Goal: Task Accomplishment & Management: Manage account settings

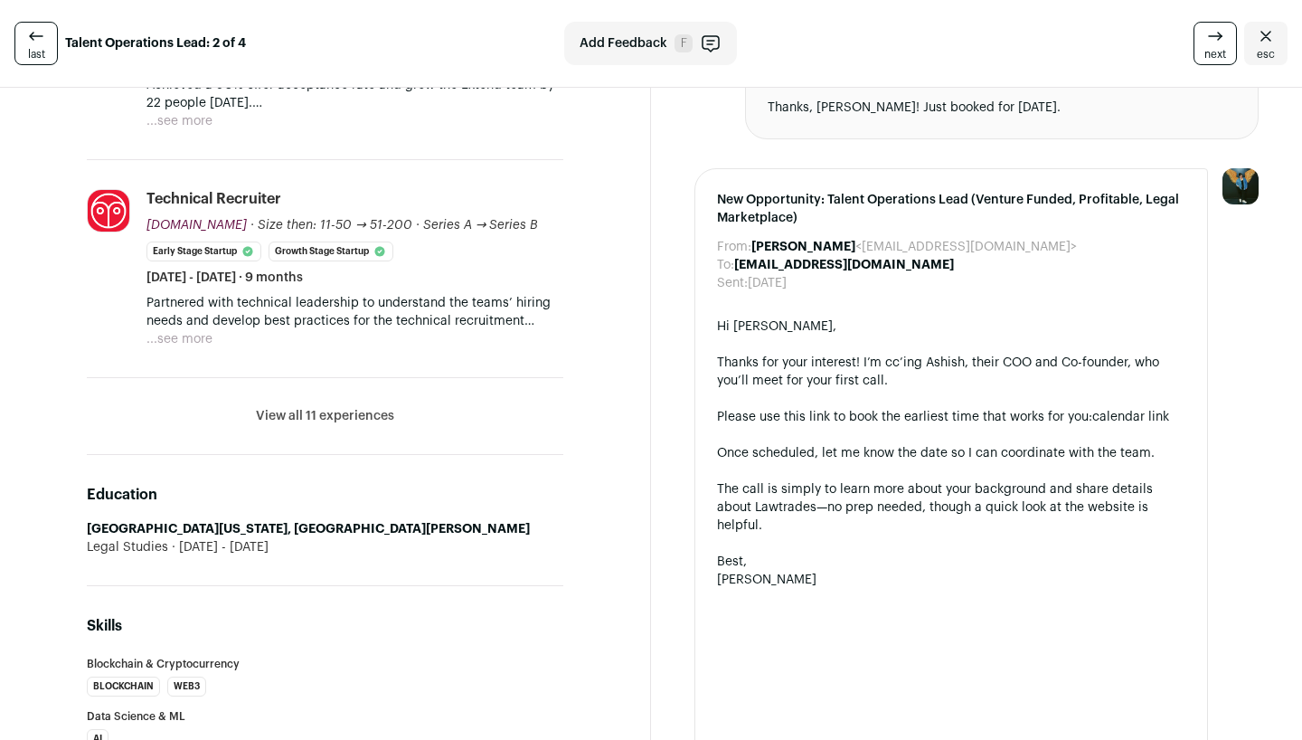
scroll to position [697, 0]
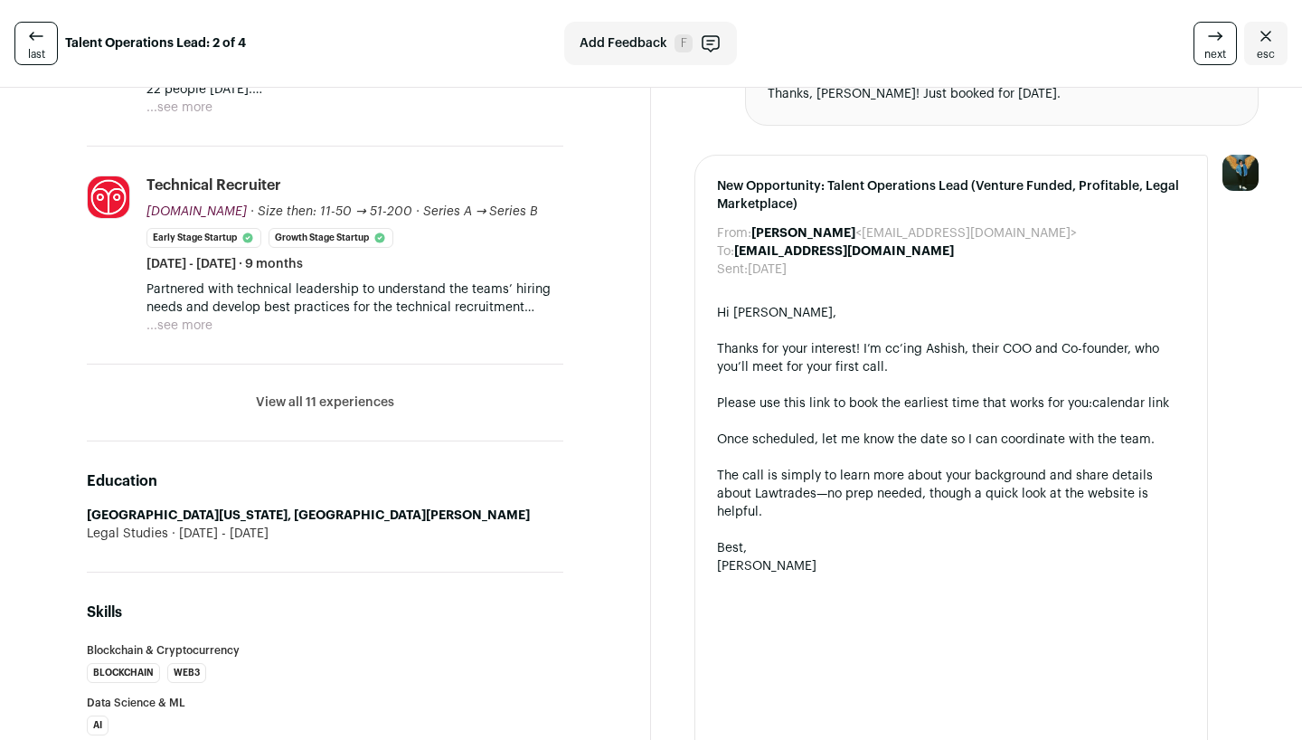
click at [529, 387] on li "View all 11 experiences View less" at bounding box center [325, 402] width 477 height 77
click at [396, 387] on li "View all 11 experiences View less" at bounding box center [325, 402] width 477 height 77
click at [365, 393] on button "View all 11 experiences" at bounding box center [325, 402] width 138 height 18
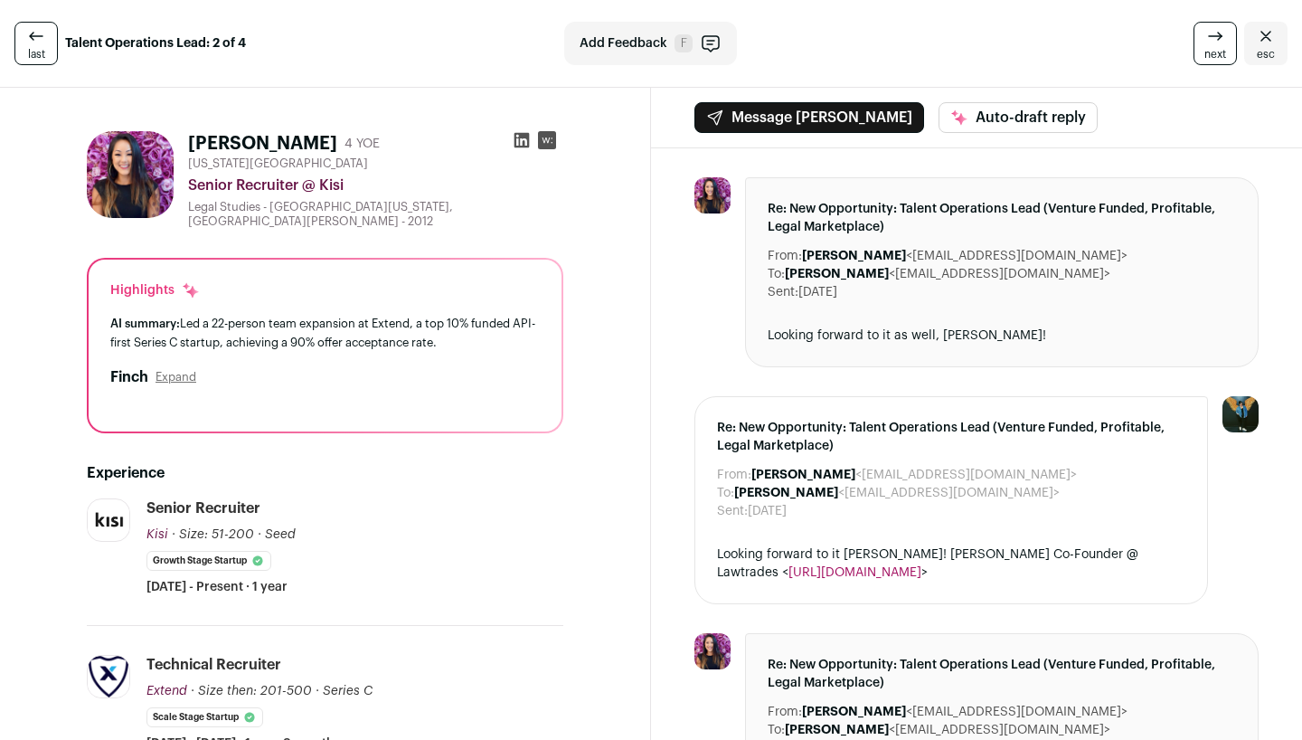
scroll to position [0, 0]
click at [40, 43] on icon at bounding box center [36, 36] width 22 height 22
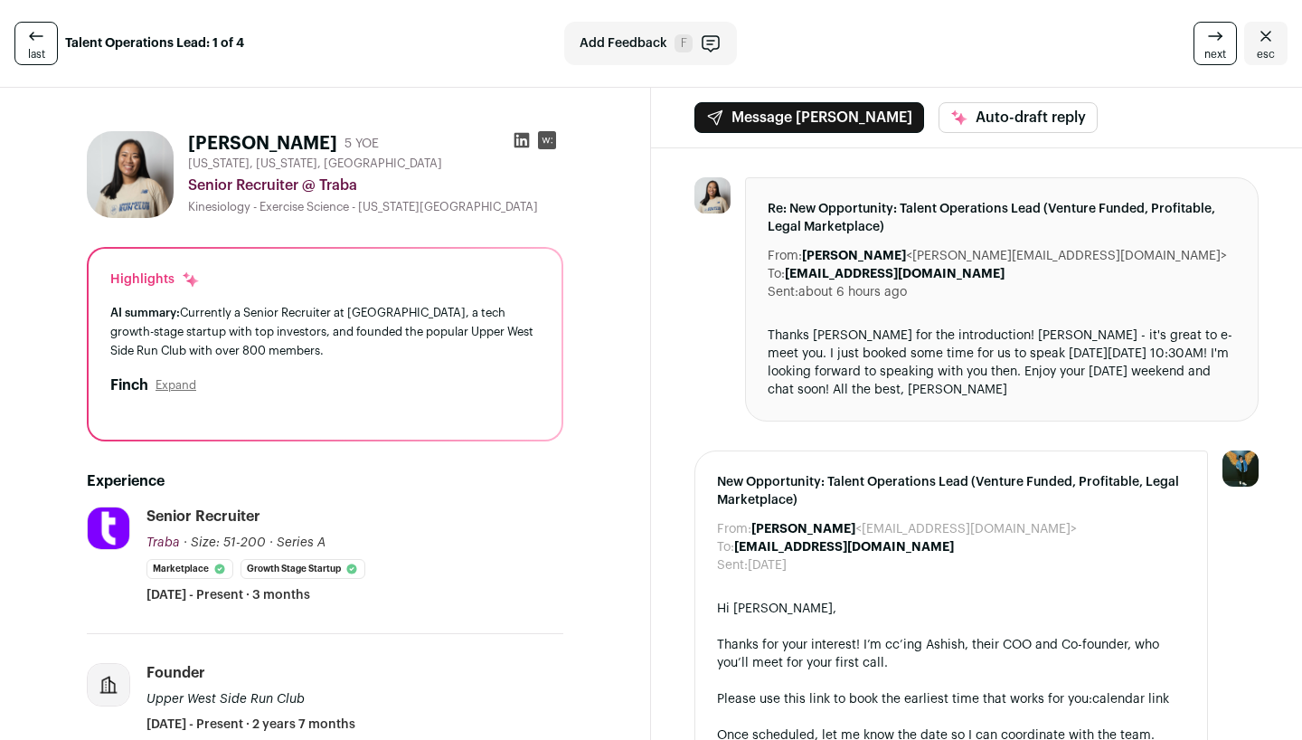
click at [1272, 39] on link "esc" at bounding box center [1265, 43] width 43 height 43
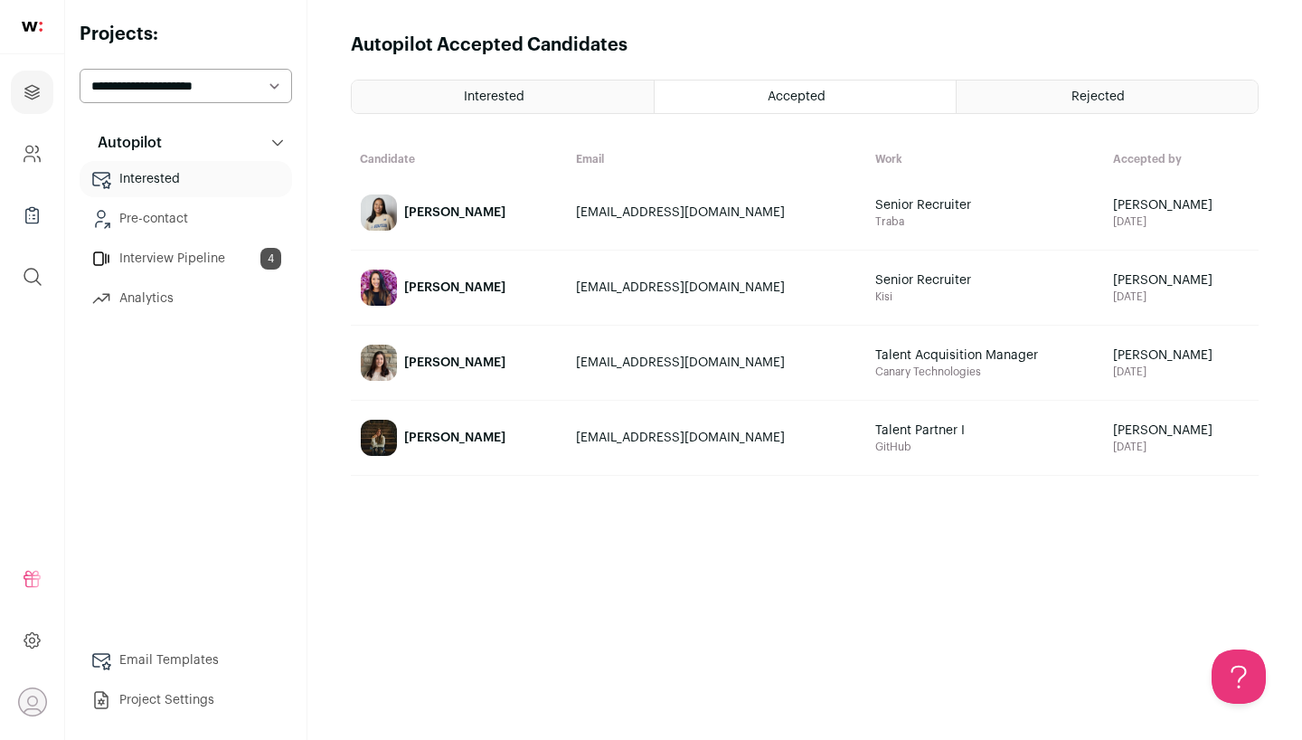
click at [216, 257] on link "Interview Pipeline 4" at bounding box center [186, 259] width 213 height 36
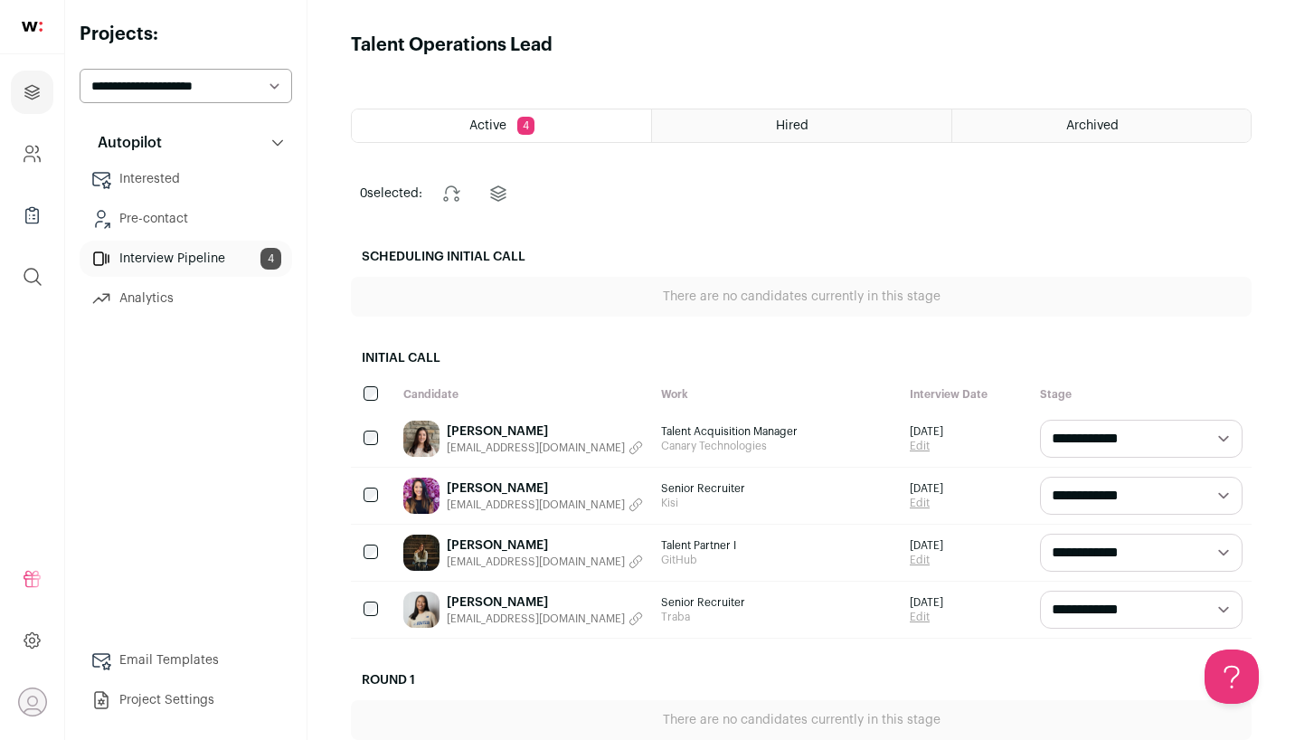
click at [179, 215] on link "Pre-contact" at bounding box center [186, 219] width 213 height 36
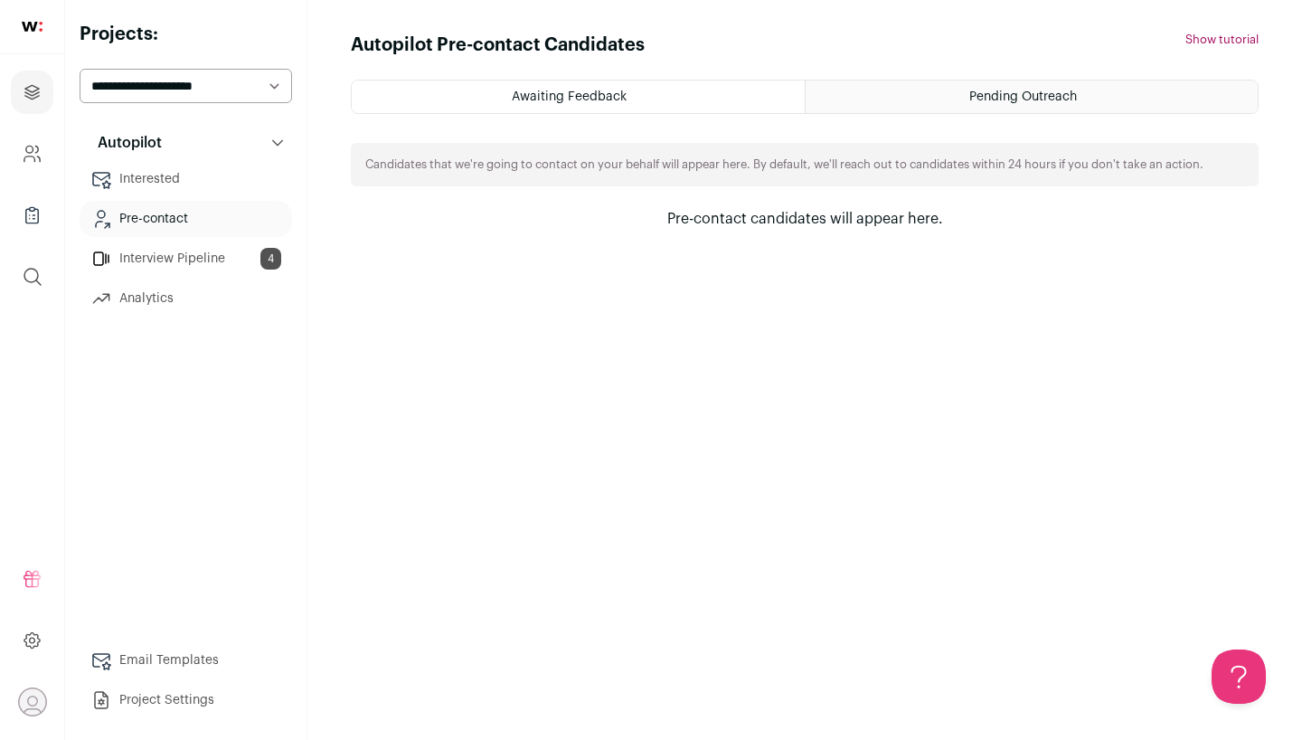
click at [158, 183] on link "Interested" at bounding box center [186, 179] width 213 height 36
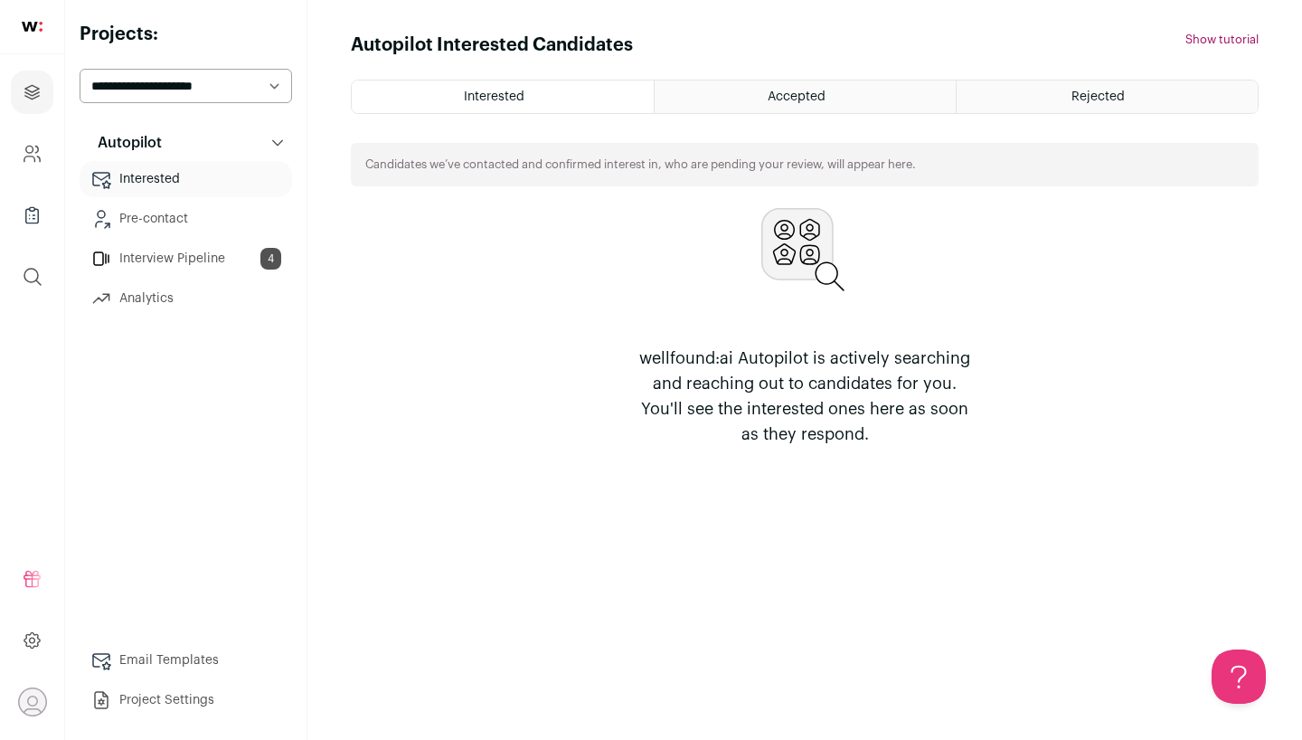
click at [743, 99] on div "Accepted" at bounding box center [805, 96] width 301 height 33
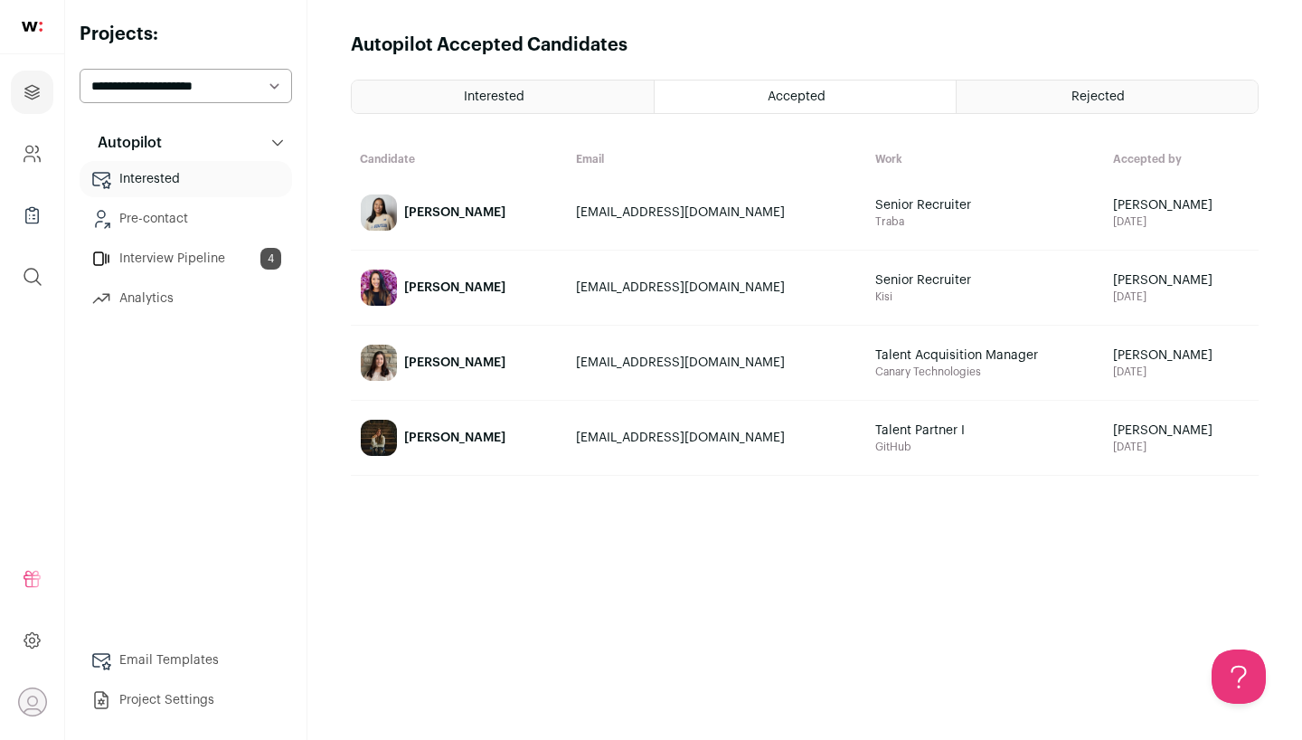
click at [1042, 86] on div "Rejected" at bounding box center [1107, 96] width 301 height 33
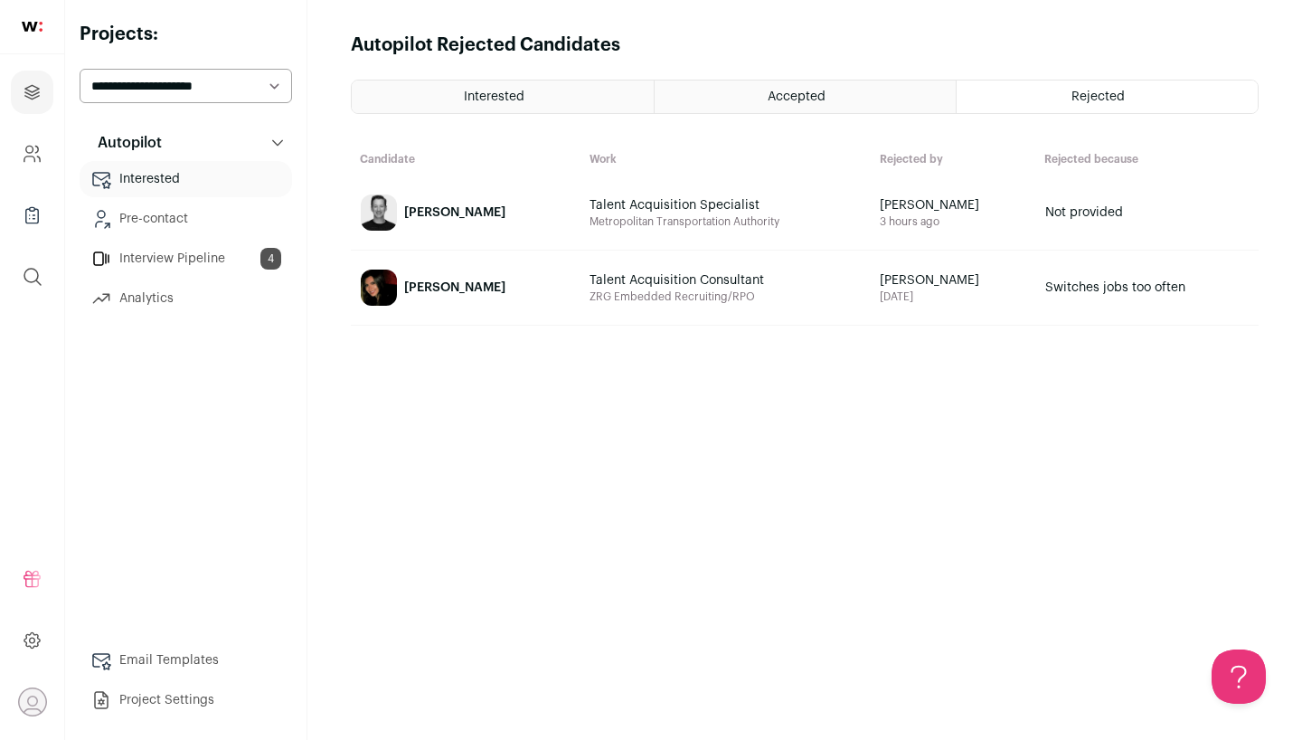
click at [173, 174] on link "Interested" at bounding box center [186, 179] width 213 height 36
